Goal: Navigation & Orientation: Find specific page/section

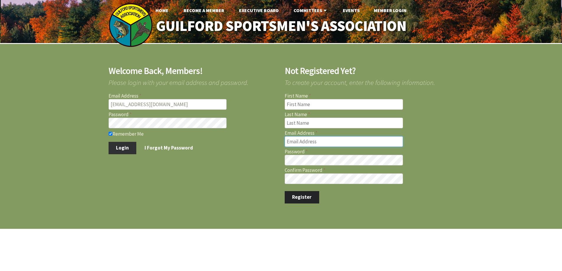
type input "marcmastriano@yahoo.com"
click at [123, 146] on button "Login" at bounding box center [123, 148] width 28 height 12
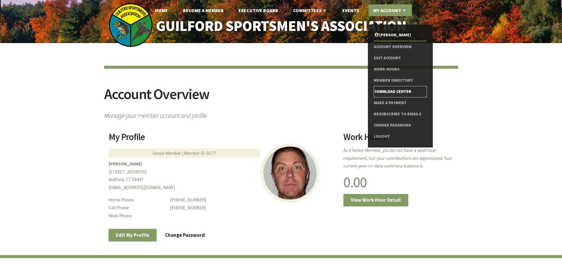
click at [384, 90] on link "Download Center" at bounding box center [400, 91] width 53 height 11
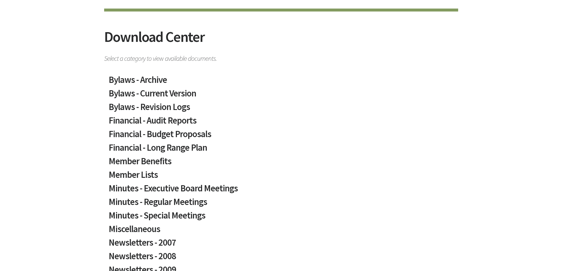
scroll to position [59, 0]
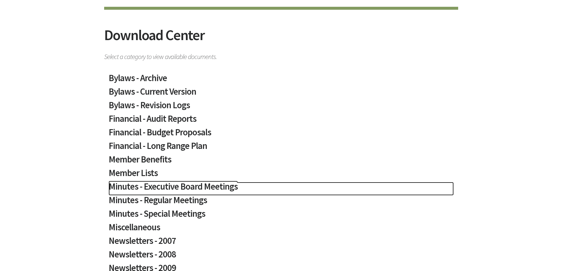
click at [194, 187] on h2 "Minutes - Executive Board Meetings" at bounding box center [281, 189] width 345 height 14
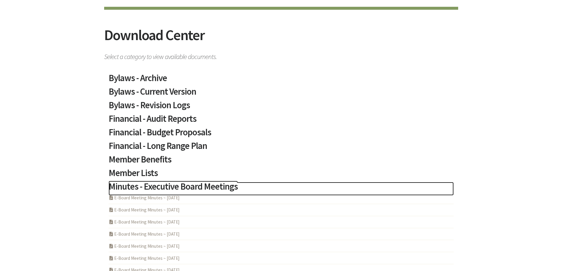
click at [190, 185] on h2 "Minutes - Executive Board Meetings" at bounding box center [281, 189] width 345 height 14
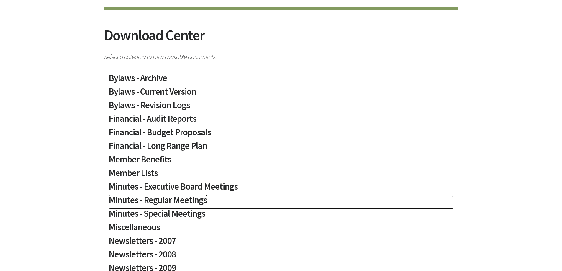
click at [181, 199] on h2 "Minutes - Regular Meetings" at bounding box center [281, 203] width 345 height 14
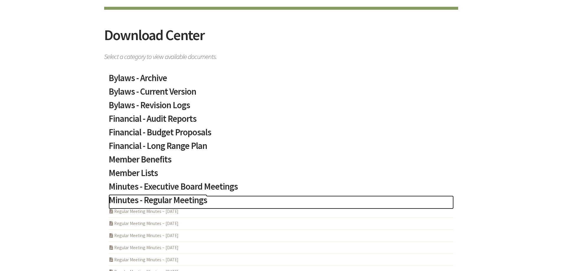
click at [181, 199] on h2 "Minutes - Regular Meetings" at bounding box center [281, 203] width 345 height 14
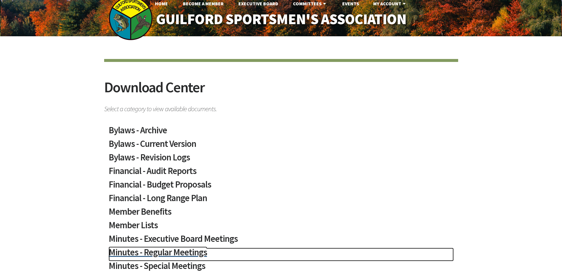
scroll to position [0, 0]
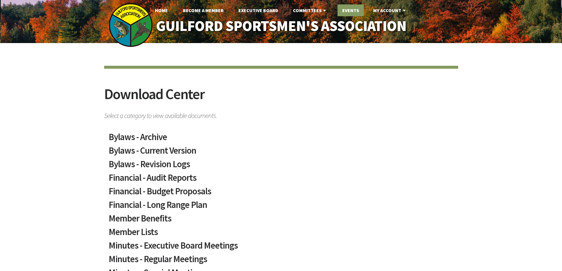
click at [346, 10] on link "Events" at bounding box center [351, 10] width 26 height 12
